Goal: Task Accomplishment & Management: Use online tool/utility

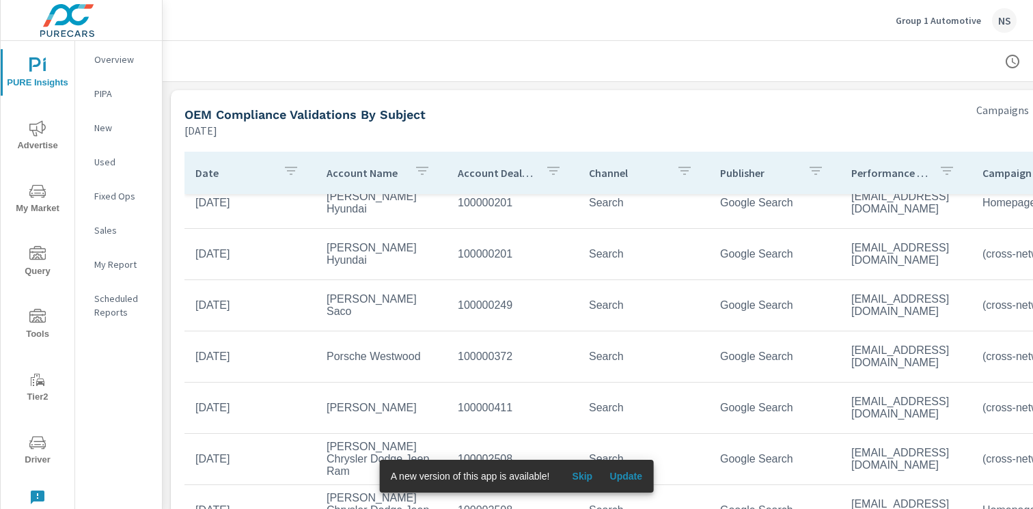
scroll to position [2750, 0]
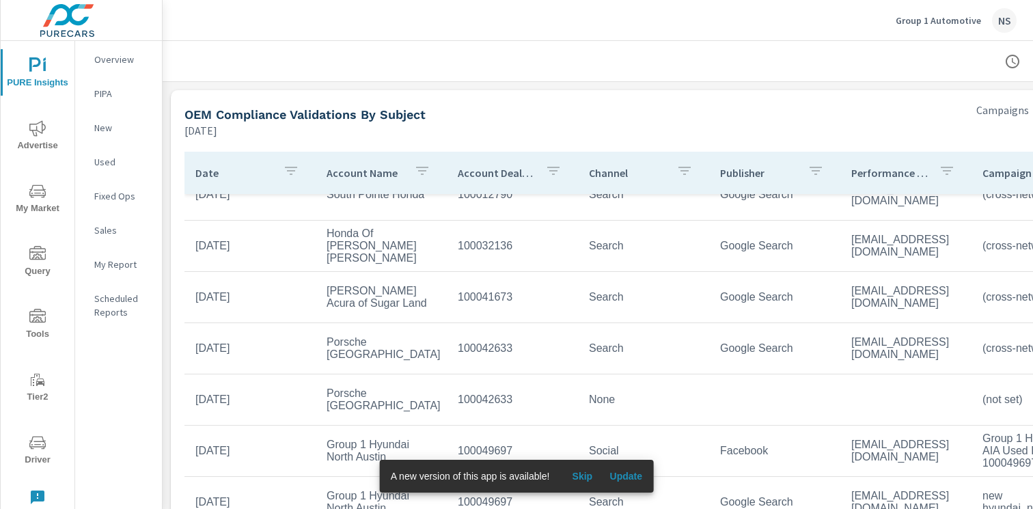
click at [627, 479] on span "Update" at bounding box center [625, 476] width 33 height 12
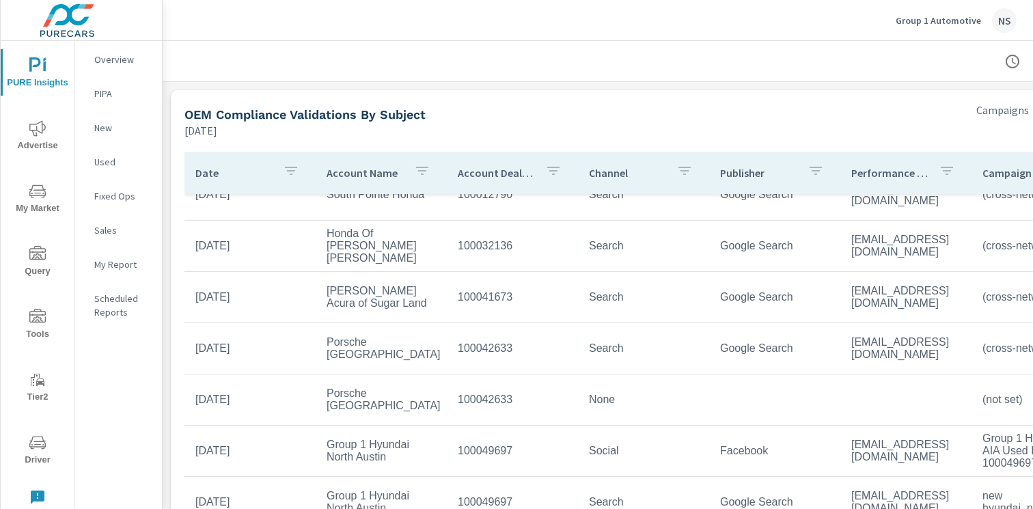
scroll to position [255, 0]
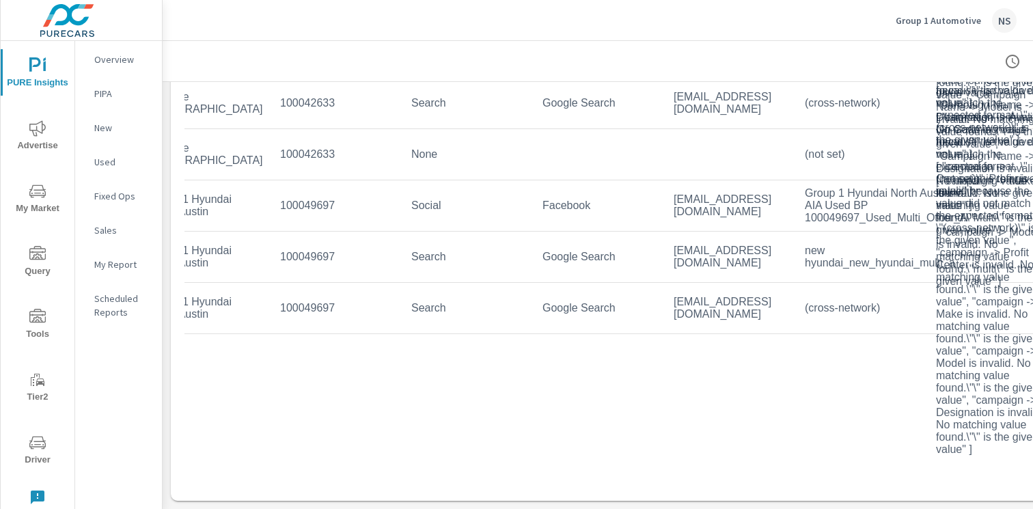
scroll to position [2750, 204]
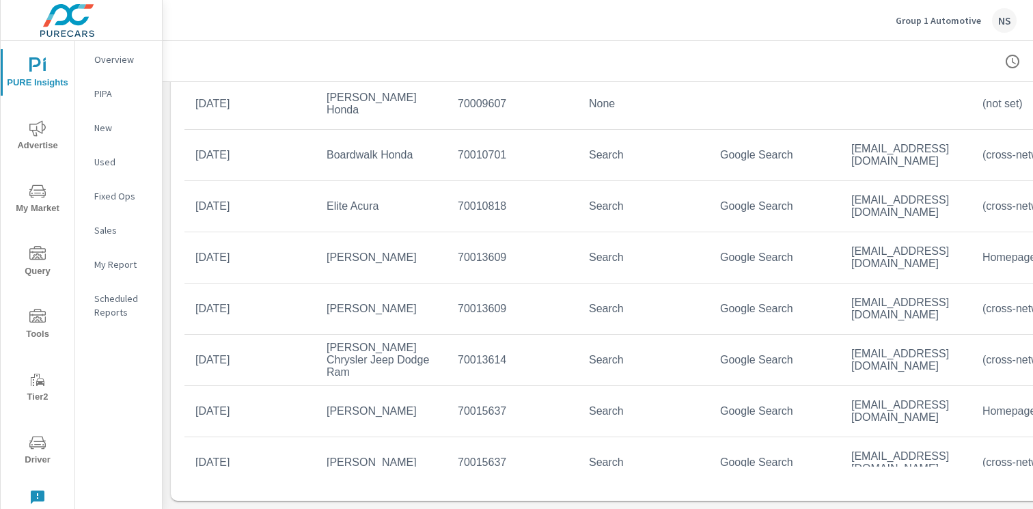
scroll to position [60, 0]
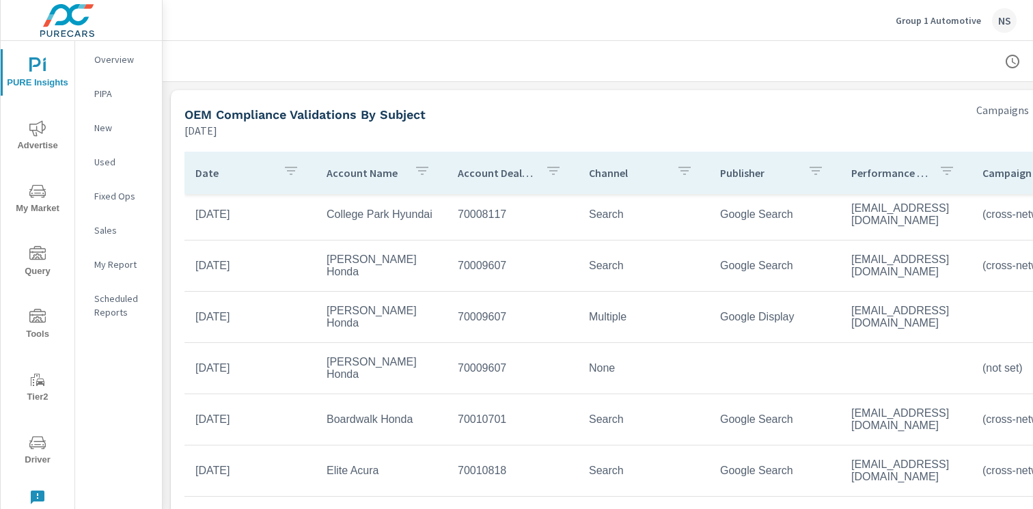
scroll to position [479, 0]
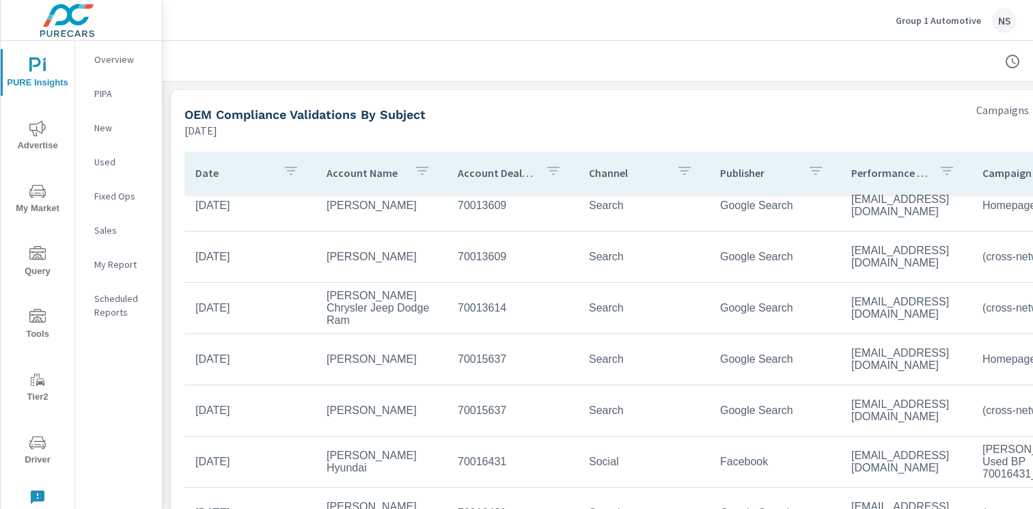
scroll to position [802, 0]
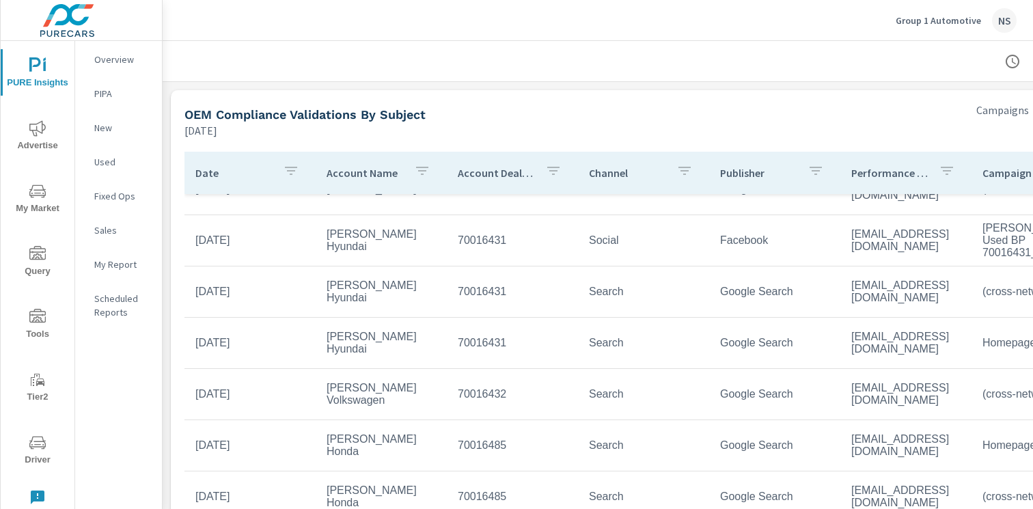
scroll to position [1005, 0]
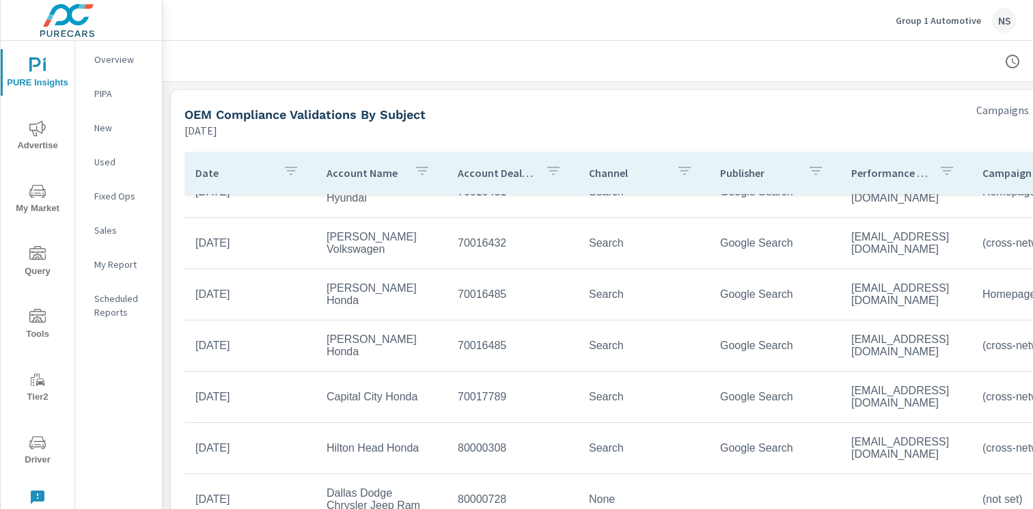
scroll to position [1174, 0]
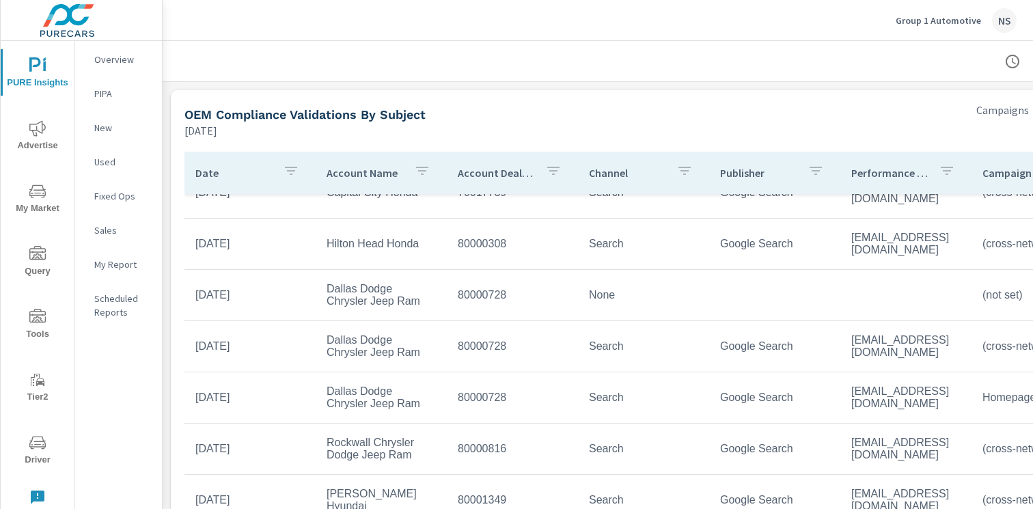
scroll to position [1380, 0]
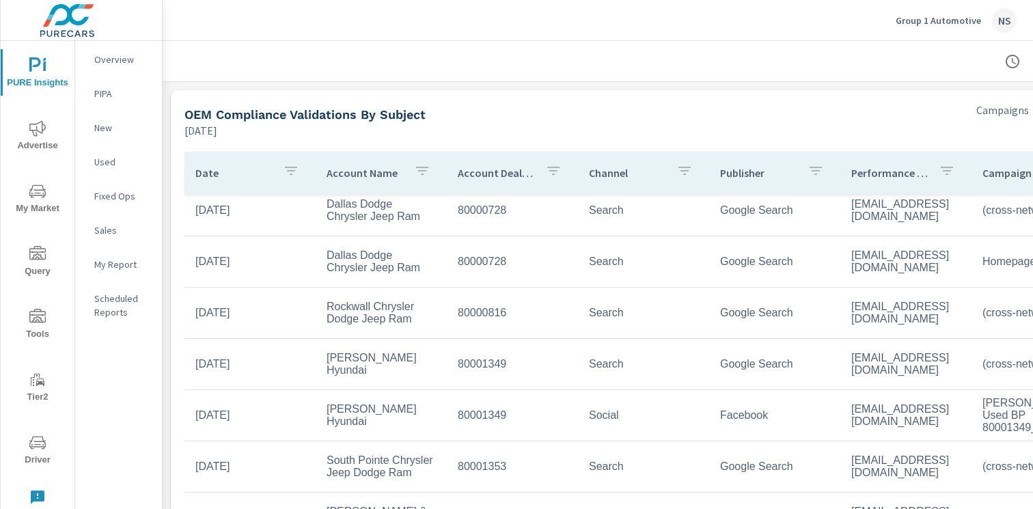
scroll to position [1503, 0]
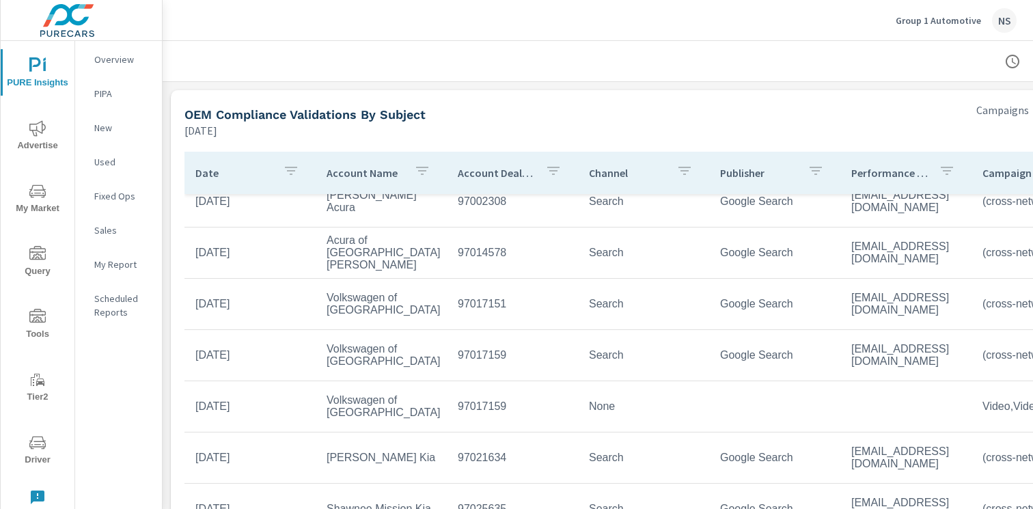
scroll to position [1865, 0]
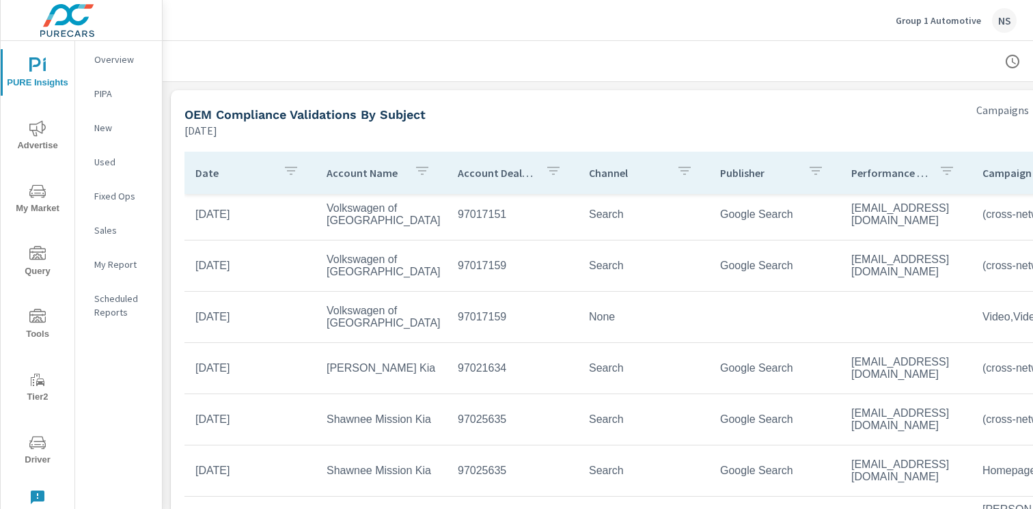
scroll to position [1963, 0]
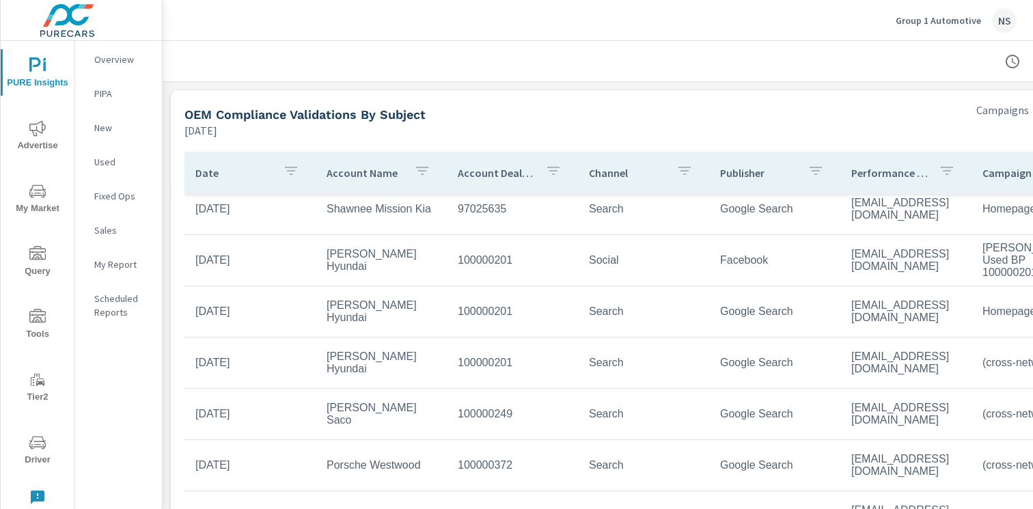
scroll to position [2232, 0]
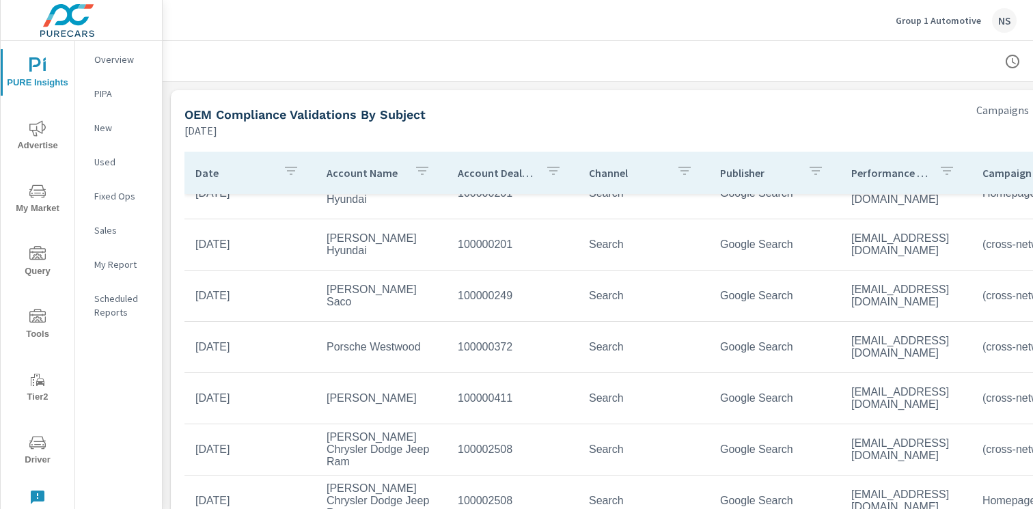
scroll to position [2346, 0]
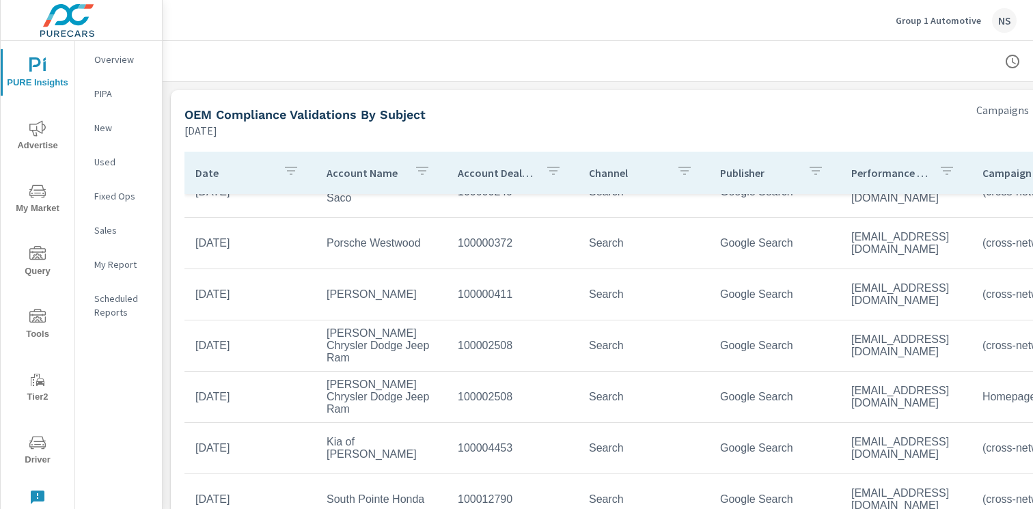
scroll to position [2455, 0]
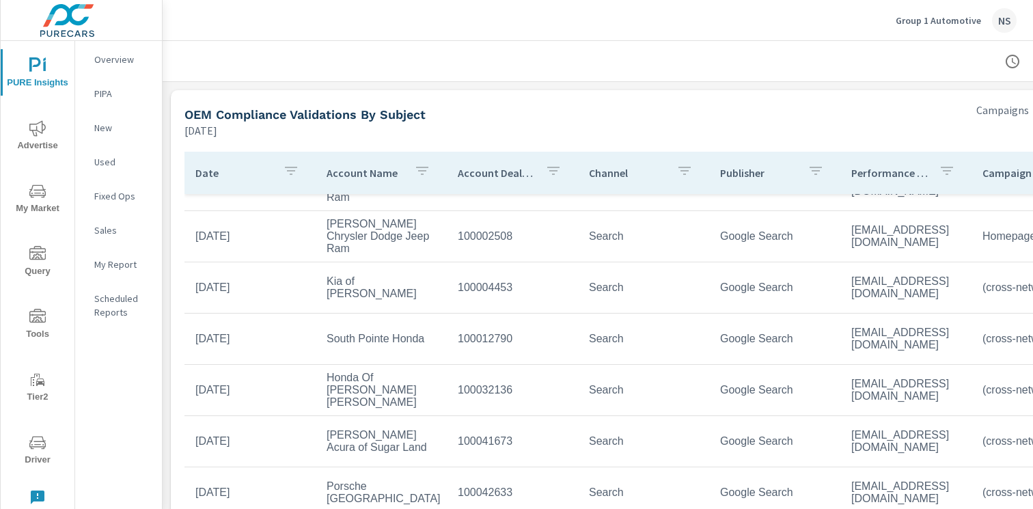
scroll to position [2602, 0]
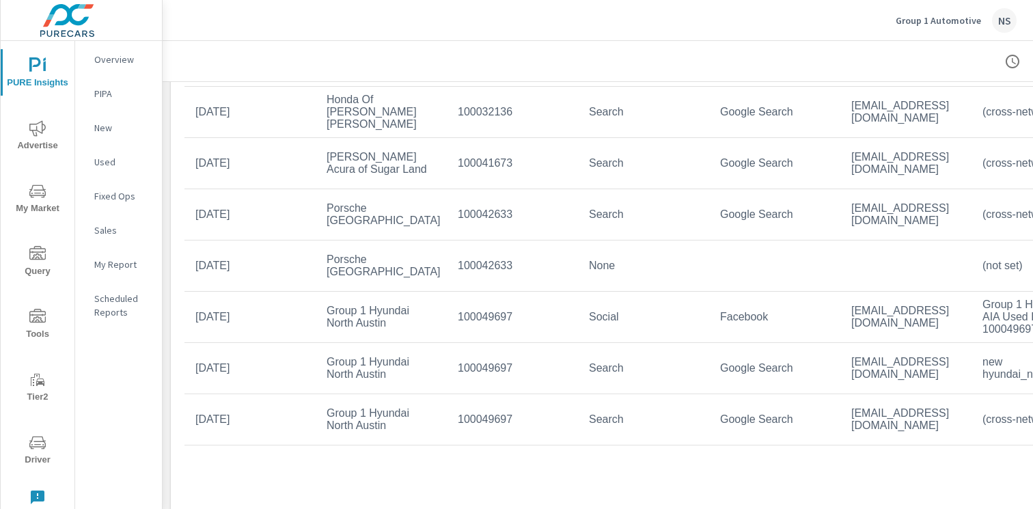
scroll to position [138, 0]
